Goal: Task Accomplishment & Management: Manage account settings

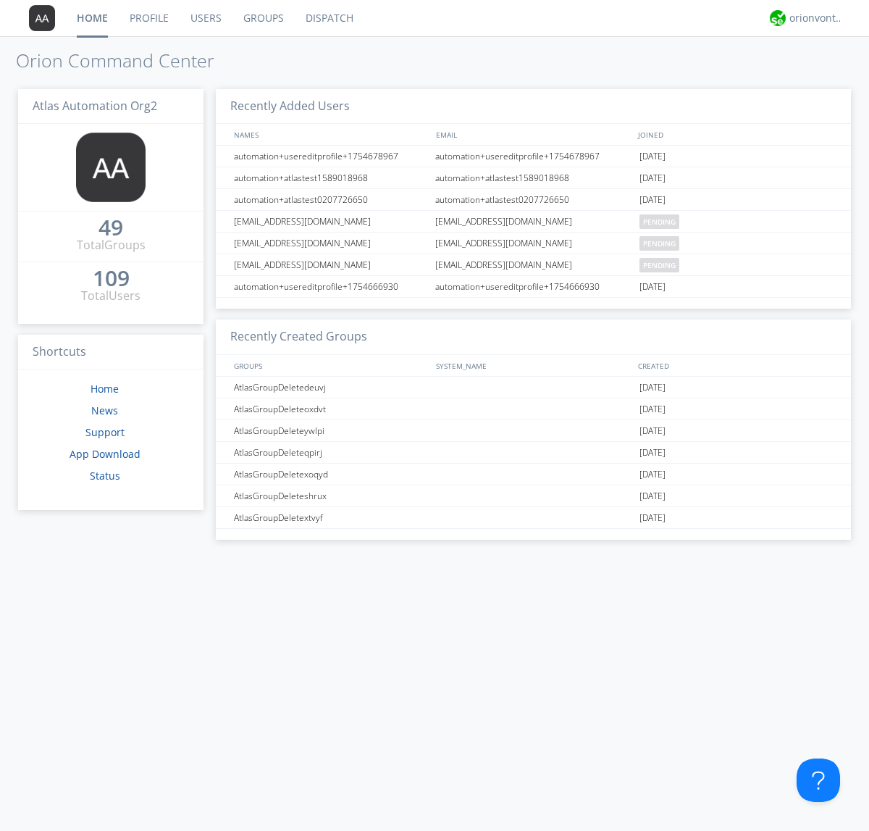
click at [205, 18] on link "Users" at bounding box center [206, 18] width 53 height 36
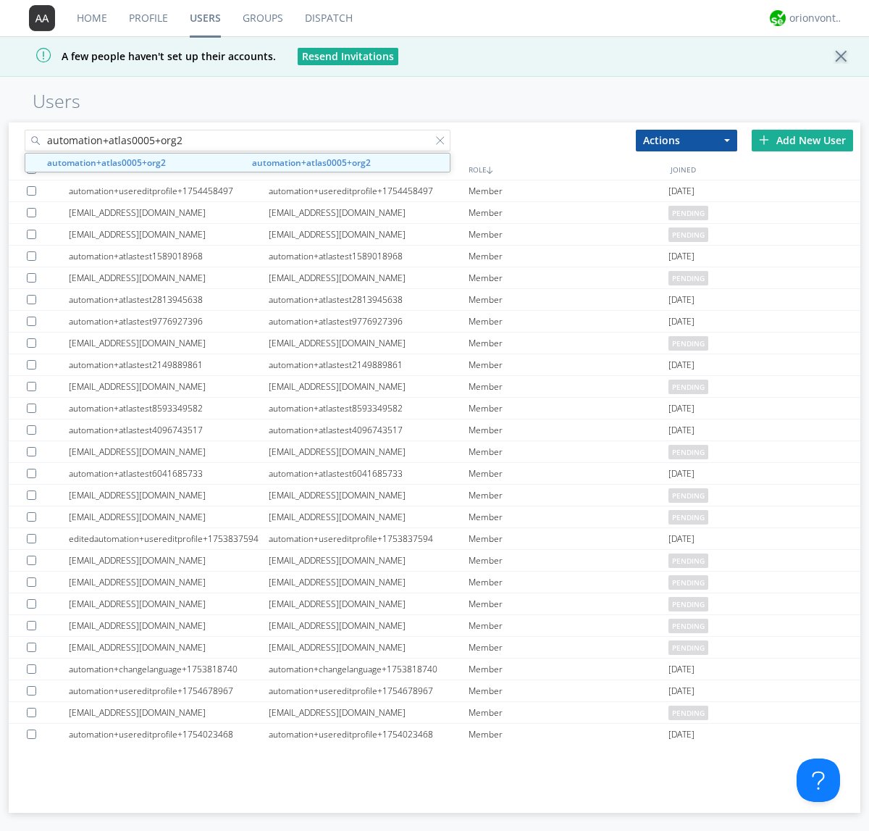
type input "automation+atlas0005+org2"
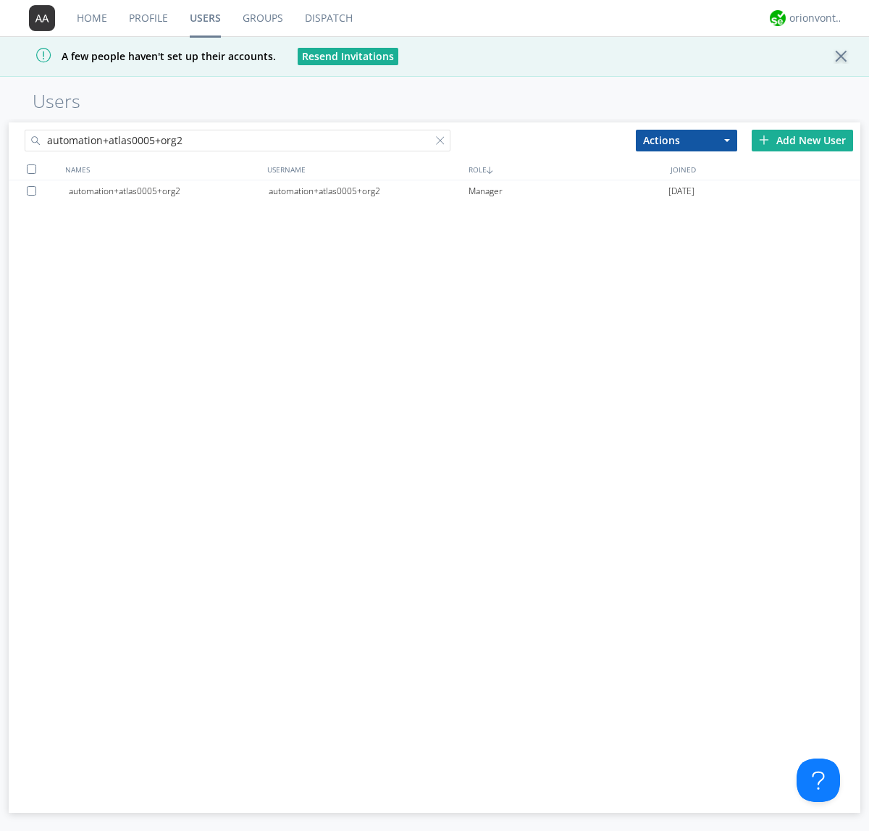
click at [368, 190] on div "automation+atlas0005+org2" at bounding box center [369, 191] width 200 height 22
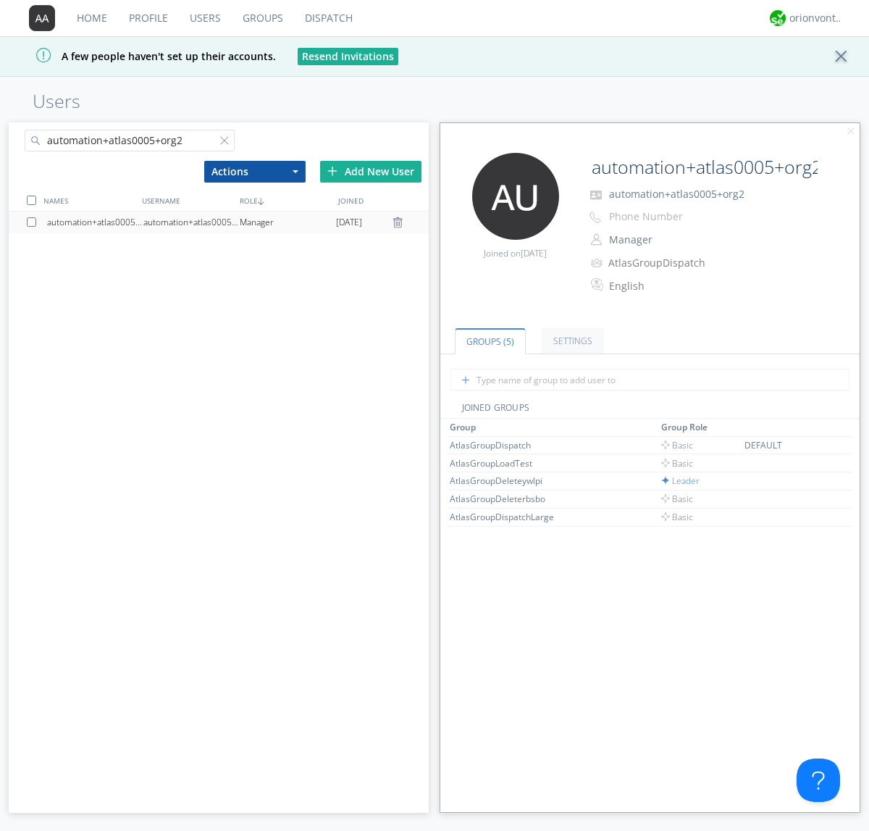
click at [571, 340] on link "Settings" at bounding box center [573, 340] width 62 height 25
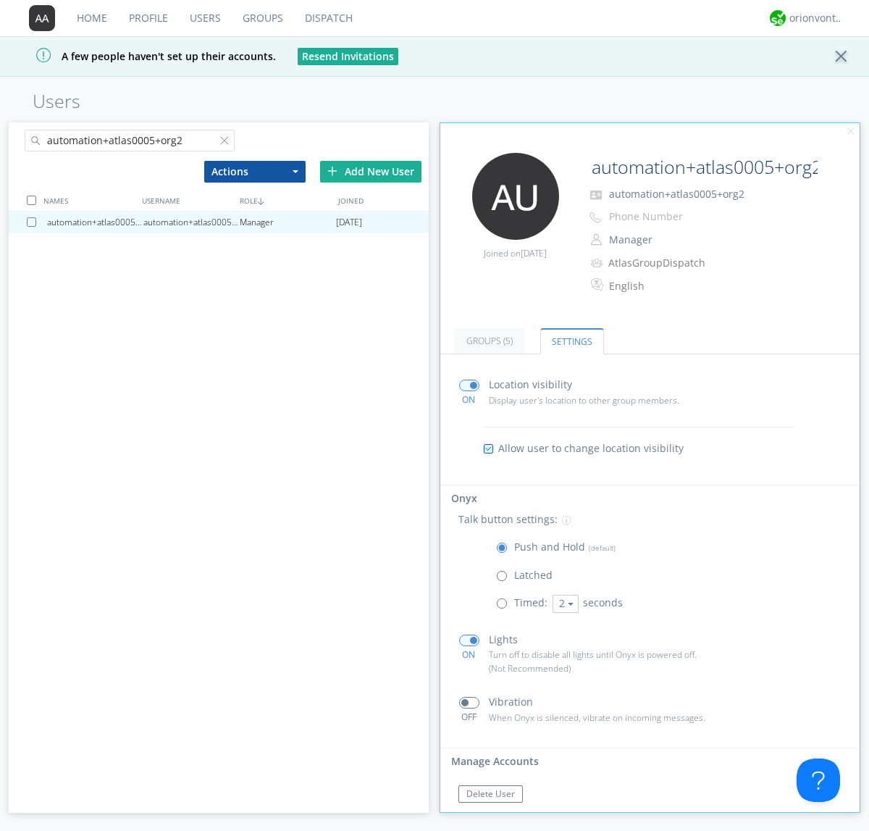
click at [469, 385] on span at bounding box center [469, 385] width 20 height 12
click at [0, 0] on input "checkbox" at bounding box center [0, 0] width 0 height 0
click at [469, 385] on span at bounding box center [469, 385] width 20 height 12
click at [0, 0] on input "checkbox" at bounding box center [0, 0] width 0 height 0
